Goal: Submit feedback/report problem

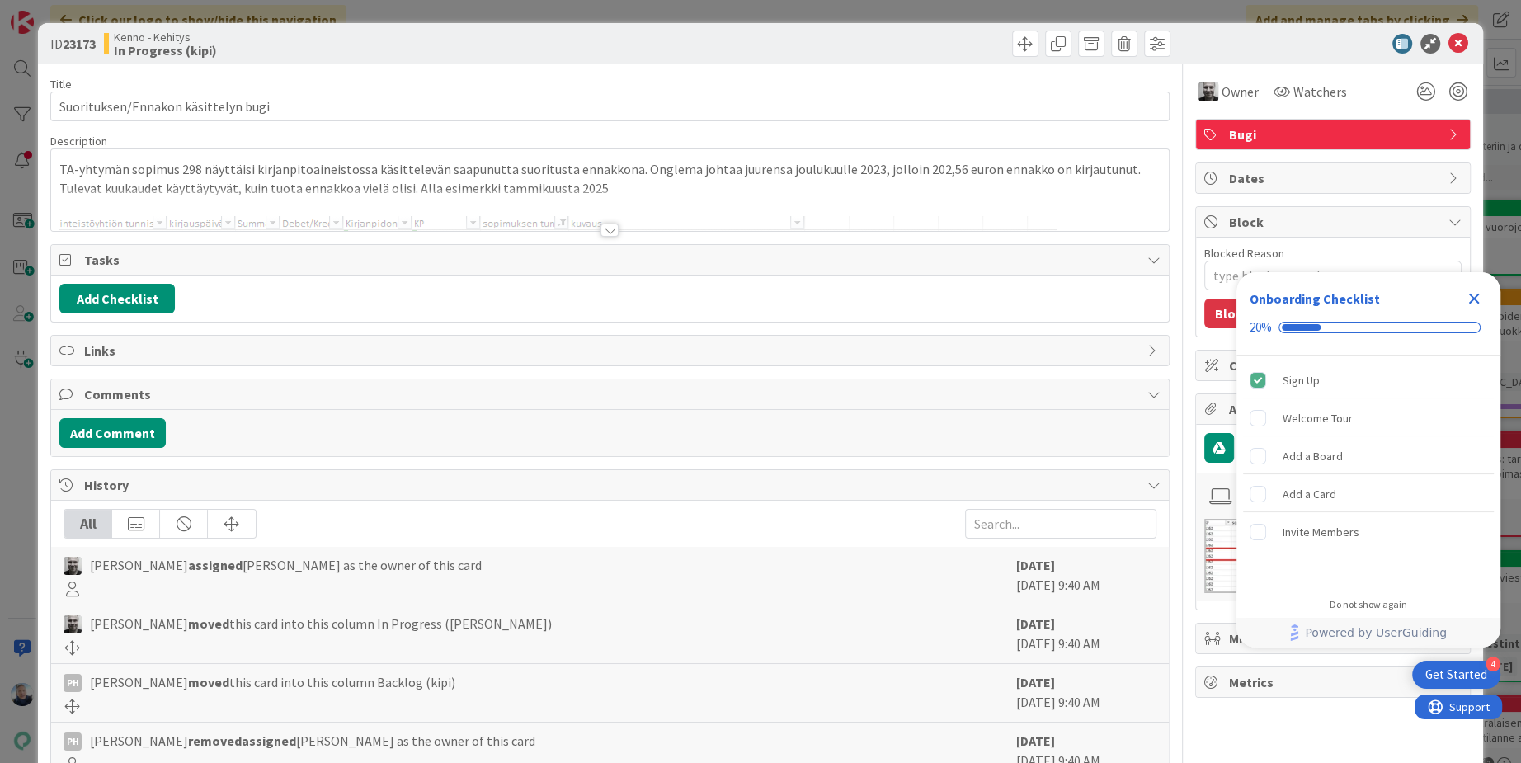
click at [610, 229] on div at bounding box center [610, 230] width 18 height 13
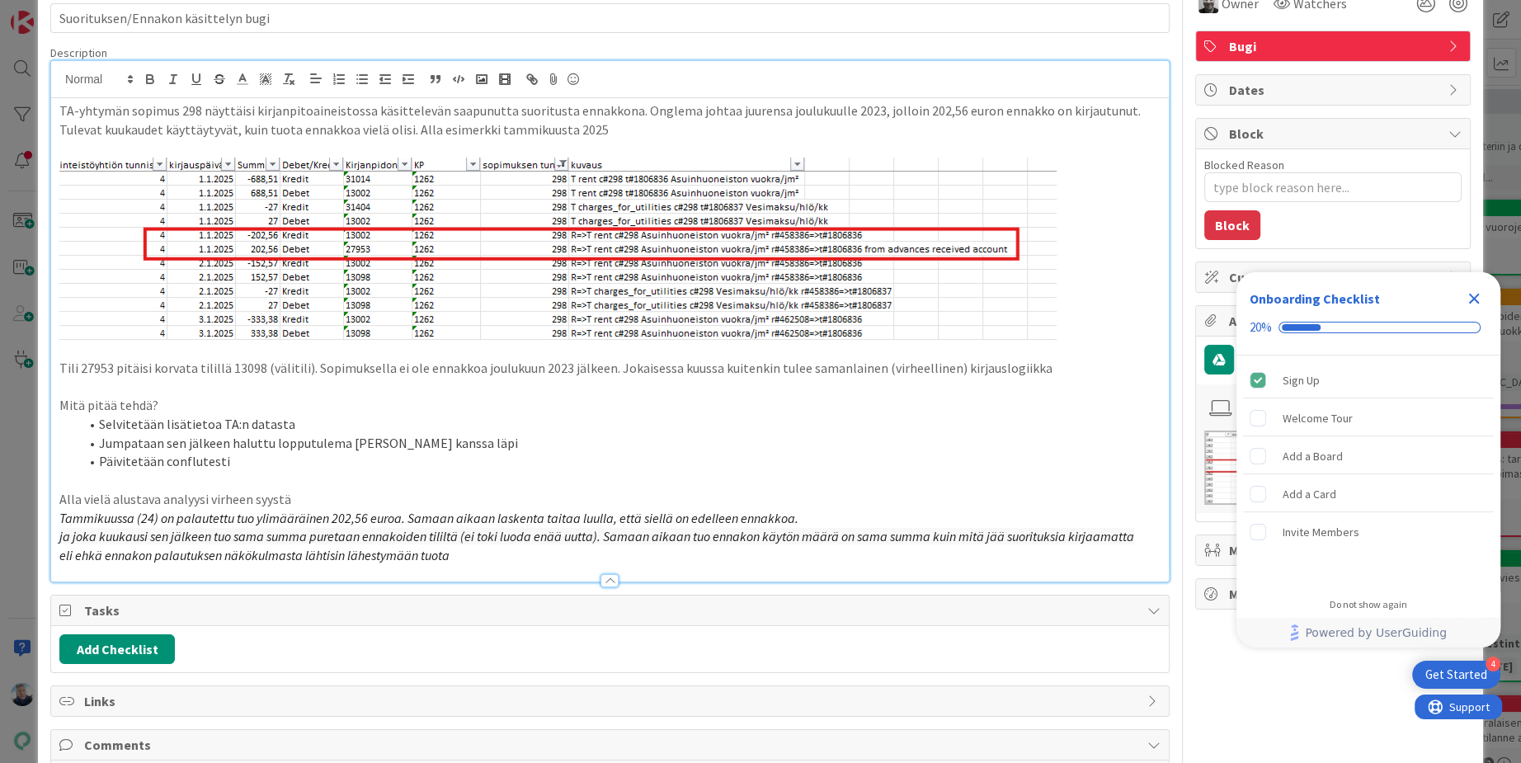
scroll to position [83, 0]
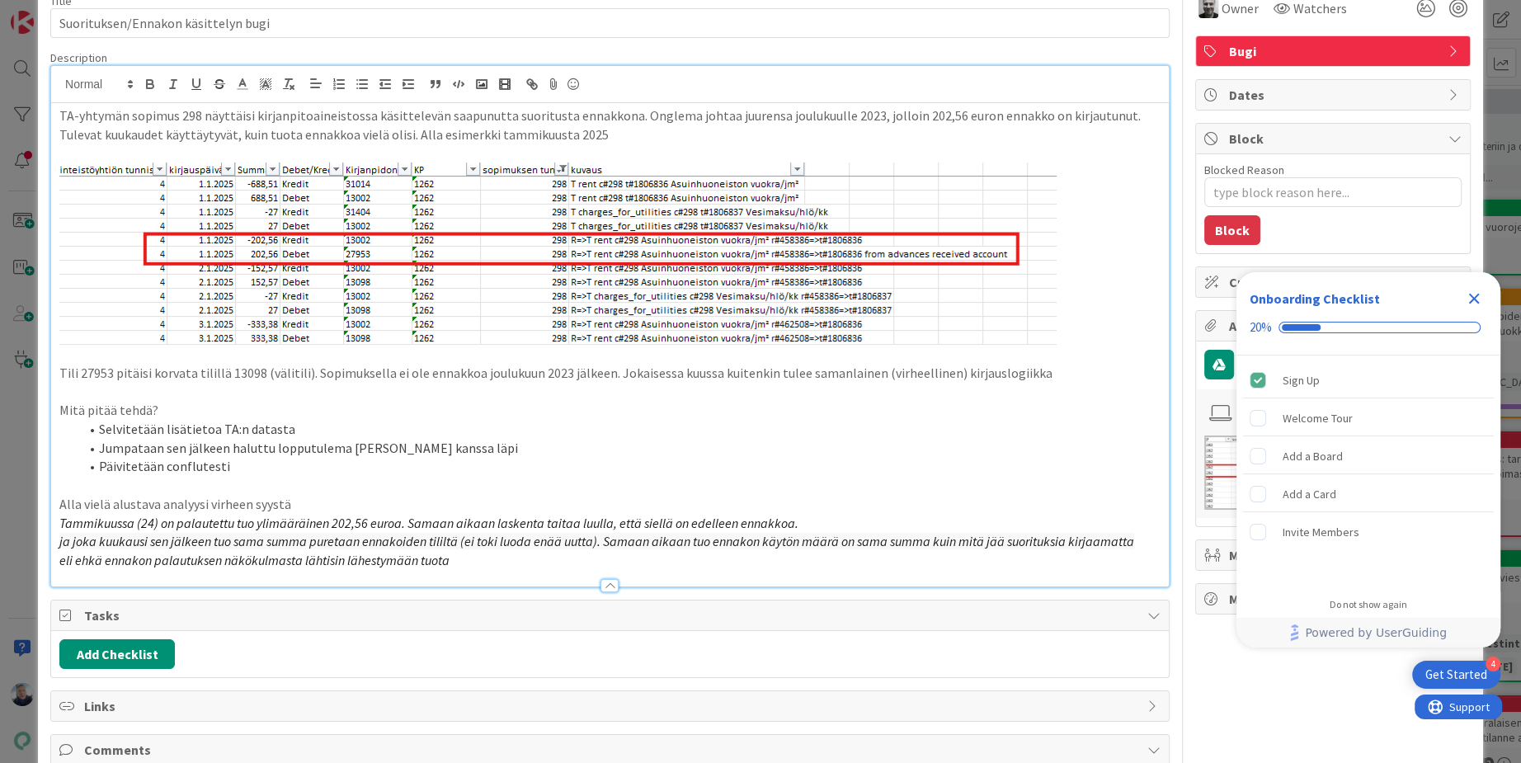
click at [1473, 294] on icon "Close Checklist" at bounding box center [1474, 299] width 20 height 20
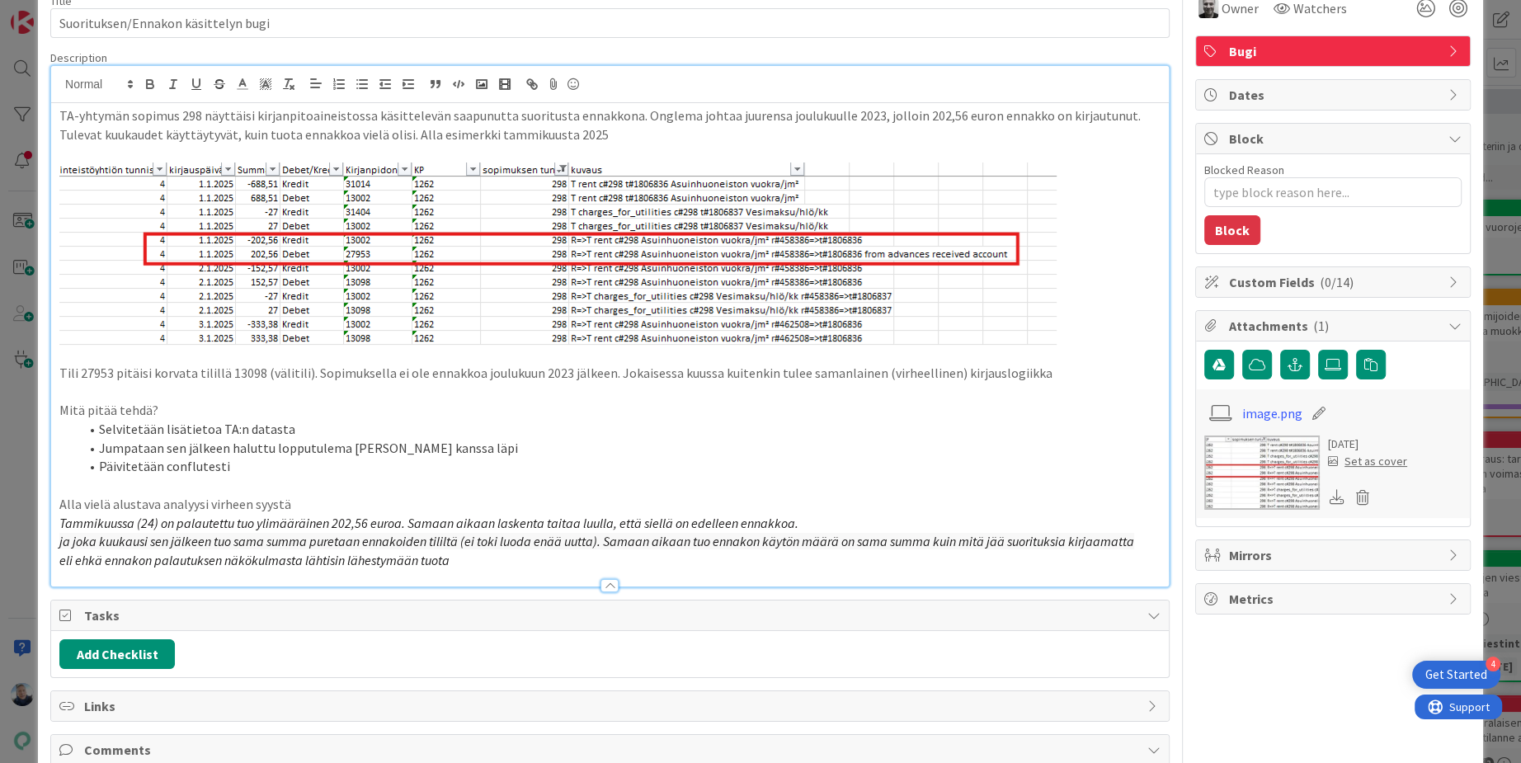
scroll to position [0, 0]
type textarea "x"
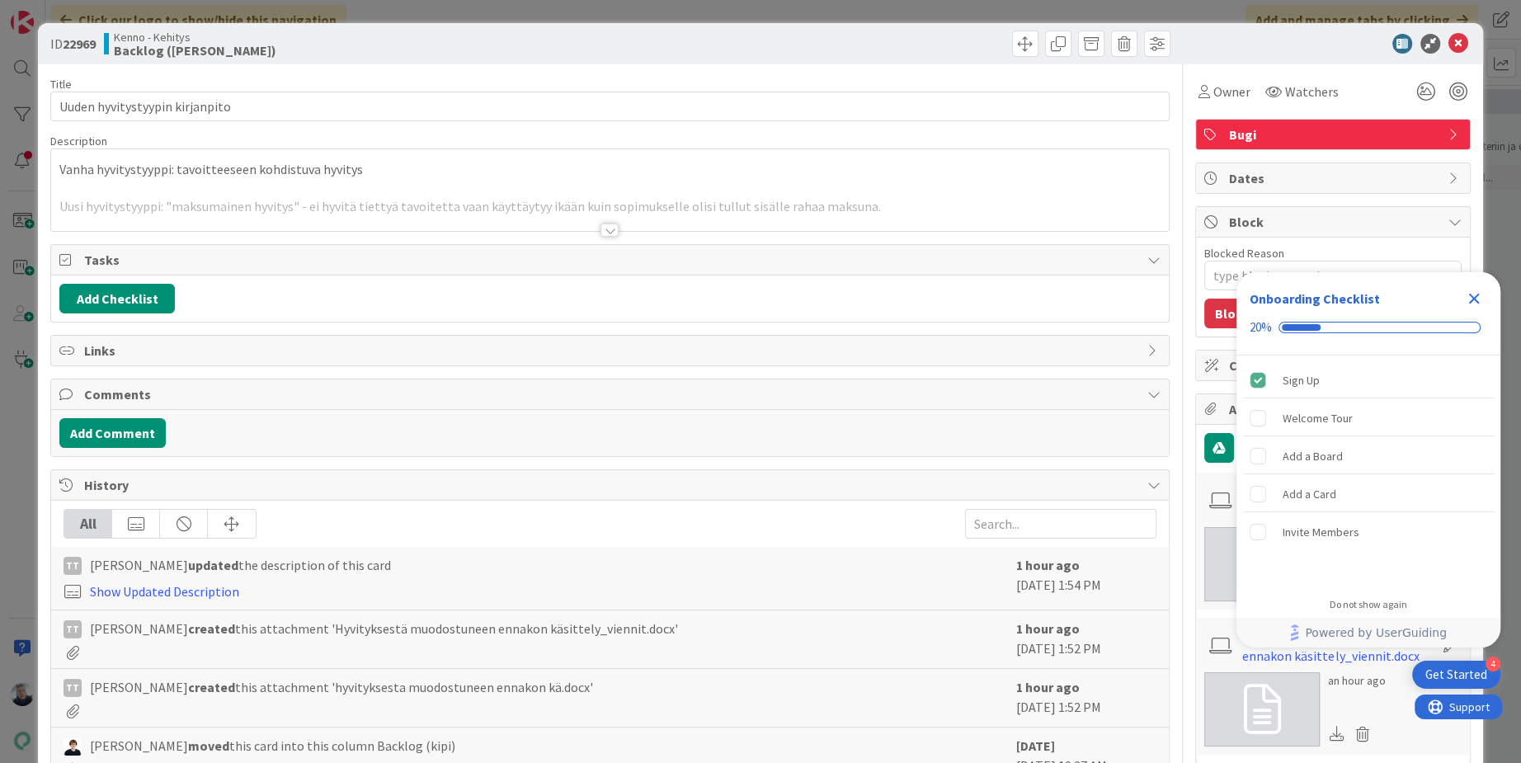
click at [610, 233] on div at bounding box center [610, 230] width 18 height 13
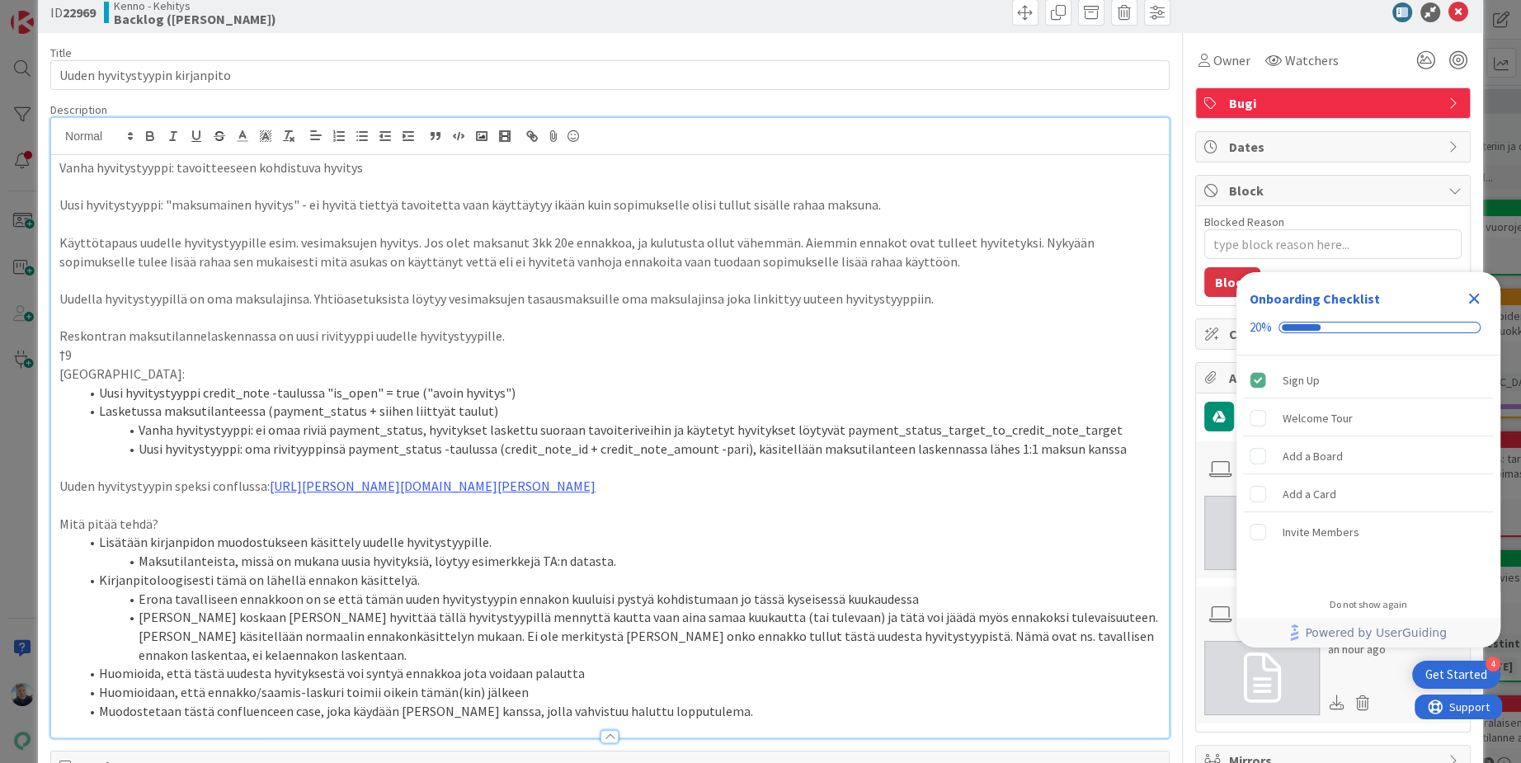
type textarea "x"
